Goal: Task Accomplishment & Management: Use online tool/utility

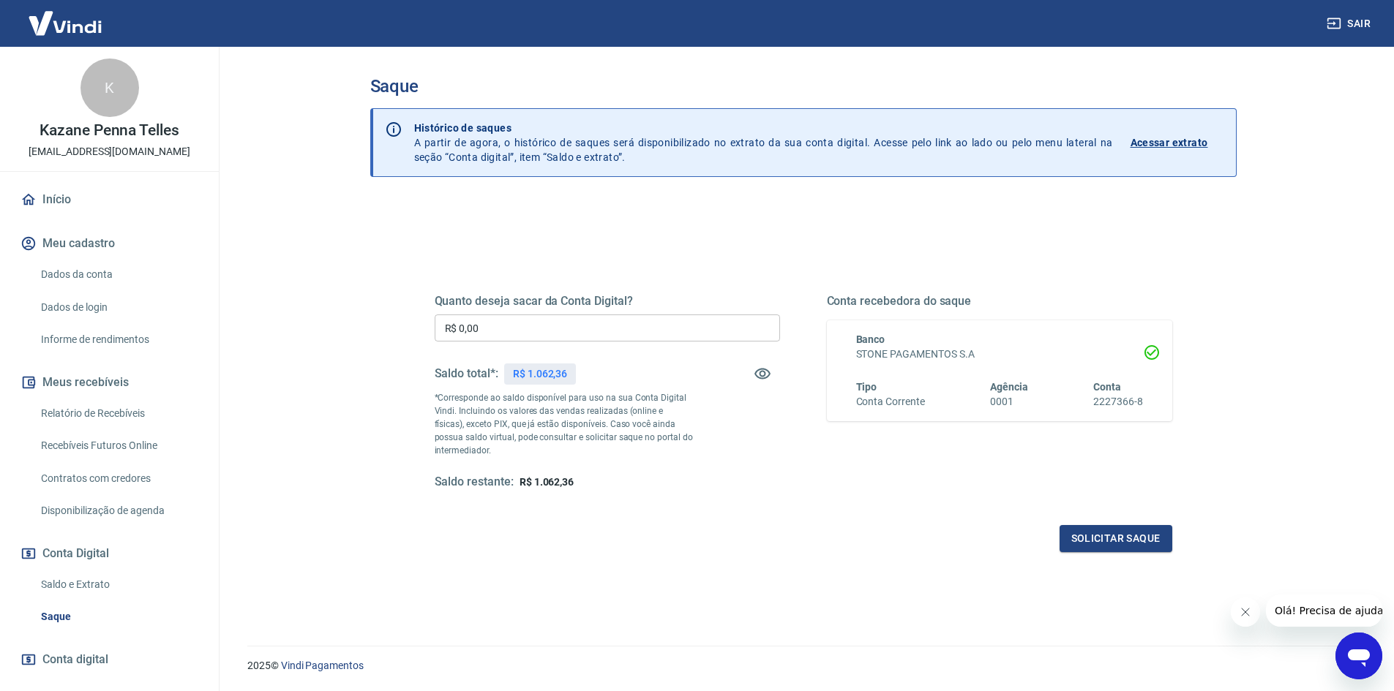
click at [589, 320] on input "R$ 0,00" at bounding box center [607, 328] width 345 height 27
type input "R$ 1.062,00"
click at [1133, 527] on button "Solicitar saque" at bounding box center [1115, 538] width 113 height 27
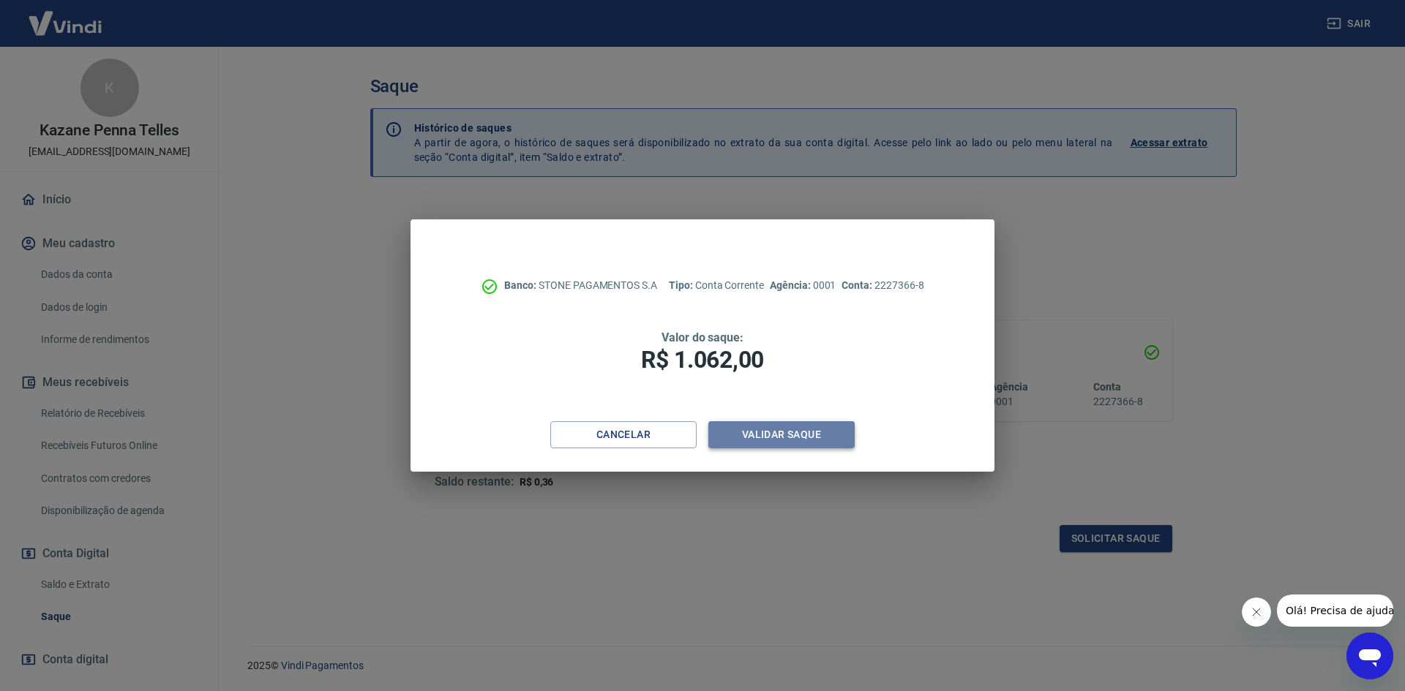
click at [789, 446] on button "Validar saque" at bounding box center [781, 434] width 146 height 27
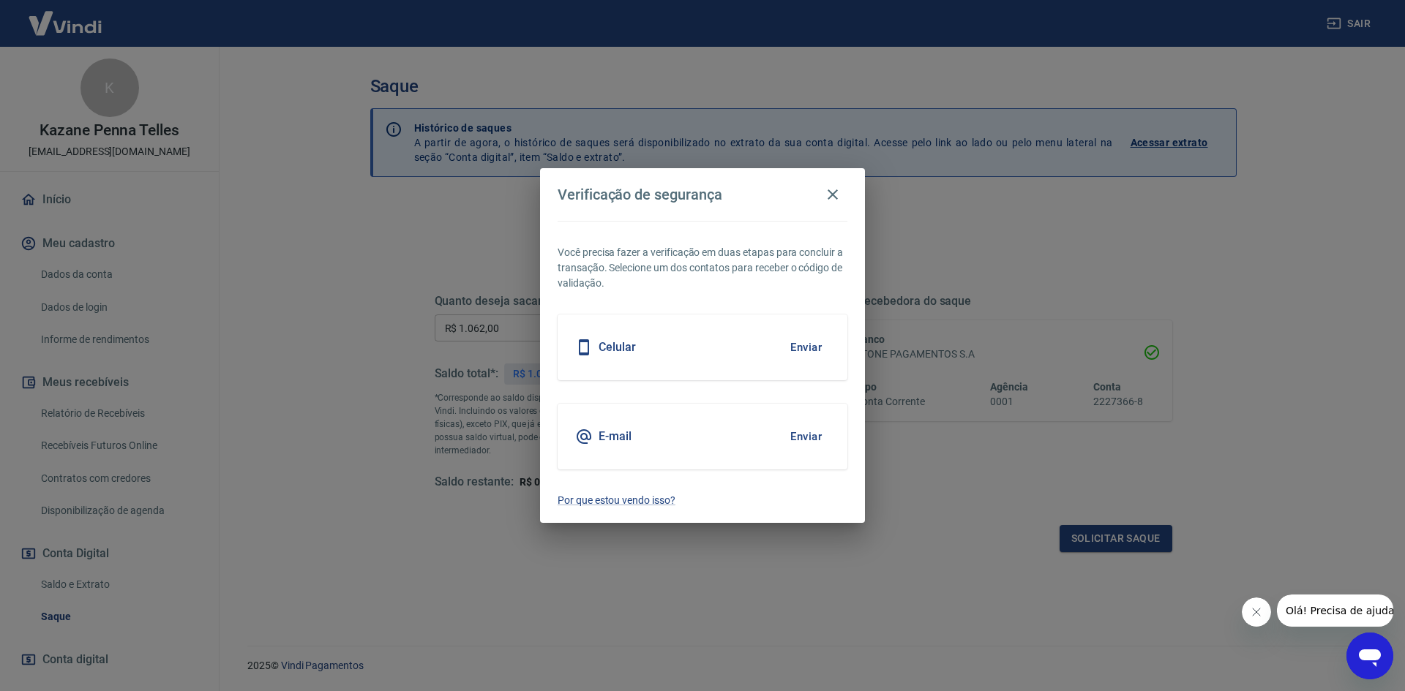
click at [819, 353] on button "Enviar" at bounding box center [806, 347] width 48 height 31
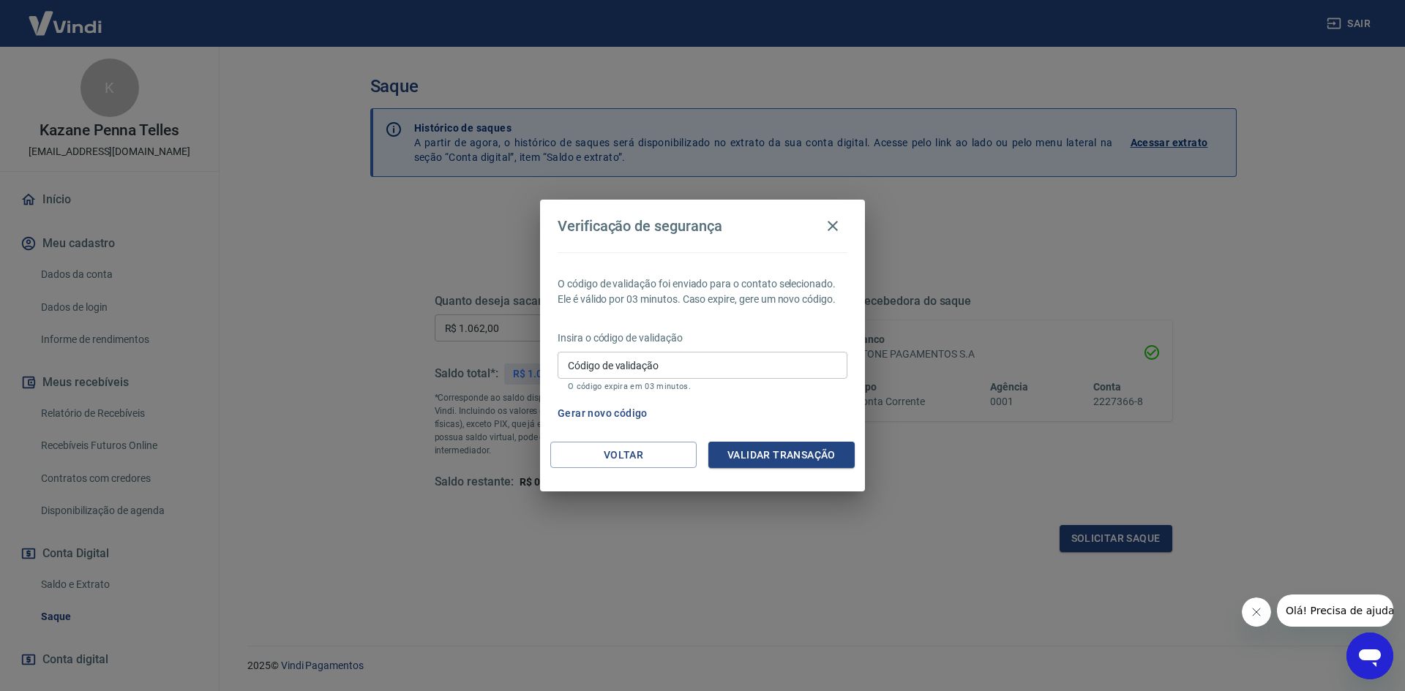
click at [797, 364] on input "Código de validação" at bounding box center [703, 365] width 290 height 27
type input "480868"
click at [757, 448] on button "Validar transação" at bounding box center [781, 455] width 146 height 27
